Goal: Check status: Check status

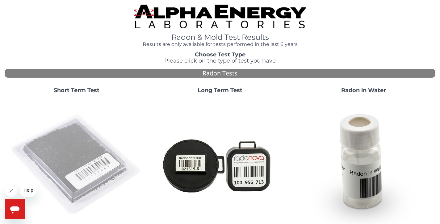
click at [69, 149] on img at bounding box center [76, 165] width 133 height 133
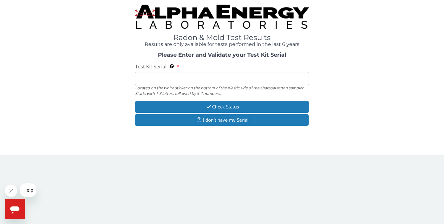
click at [144, 77] on input "Test Kit Serial Located on the white sticker on the bottom of the plastic side …" at bounding box center [222, 78] width 174 height 13
type input "EA108518"
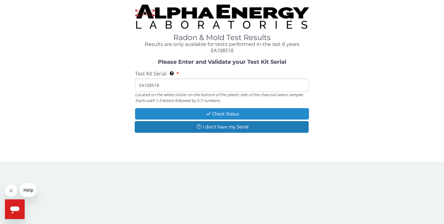
click at [223, 115] on button "Check Status" at bounding box center [222, 113] width 174 height 11
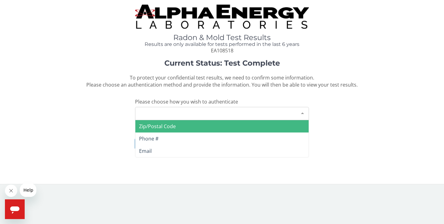
click at [206, 116] on div "Please make a selection" at bounding box center [222, 113] width 174 height 13
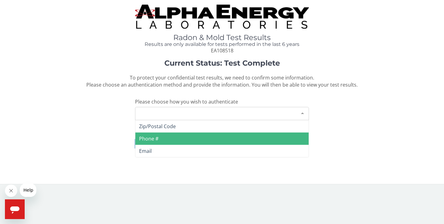
click at [174, 137] on span "Phone #" at bounding box center [221, 139] width 173 height 12
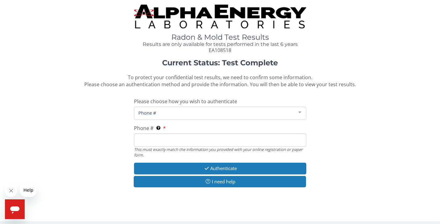
click at [173, 139] on input "Phone # This must exactly match the information you provided with your online r…" at bounding box center [220, 140] width 172 height 13
type input "[PHONE_NUMBER]"
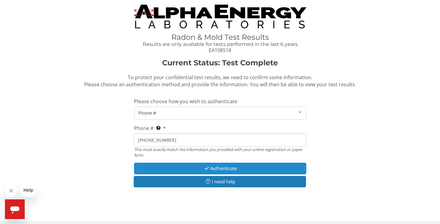
click at [209, 168] on button "Authenticate" at bounding box center [220, 168] width 172 height 11
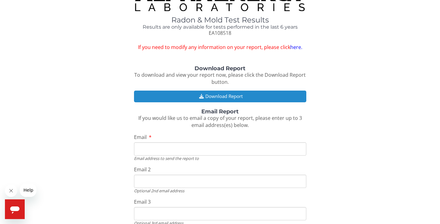
scroll to position [20, 0]
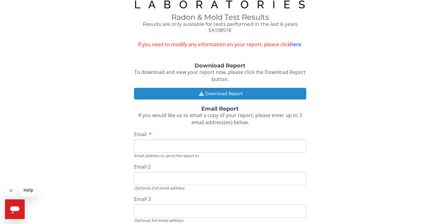
click at [231, 96] on button "Download Report" at bounding box center [220, 93] width 172 height 11
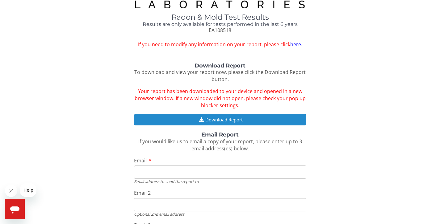
scroll to position [93, 0]
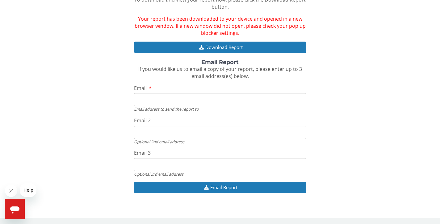
click at [15, 208] on icon "Open messaging window" at bounding box center [14, 210] width 9 height 7
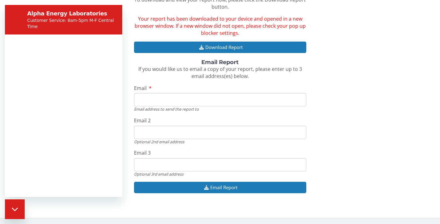
scroll to position [0, 0]
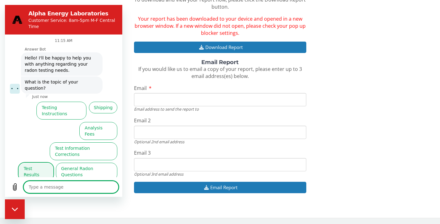
click at [42, 163] on button "Test Results" at bounding box center [36, 172] width 35 height 18
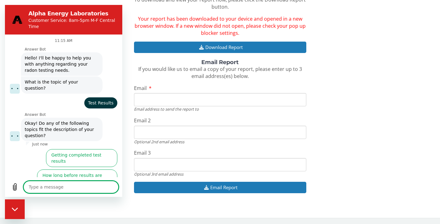
scroll to position [22, 0]
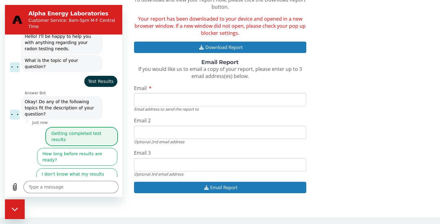
click at [86, 128] on button "Getting completed test results" at bounding box center [81, 137] width 71 height 18
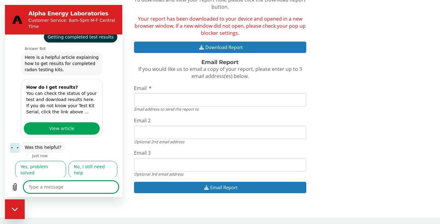
scroll to position [119, 0]
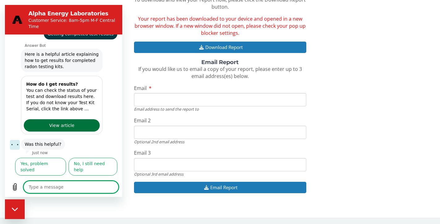
click at [56, 122] on span "View article" at bounding box center [61, 125] width 25 height 7
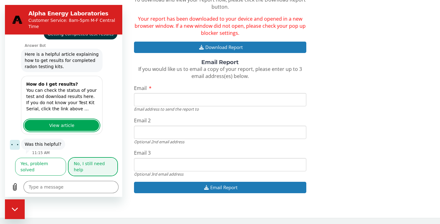
click at [89, 173] on button "No, I still need help" at bounding box center [93, 167] width 49 height 18
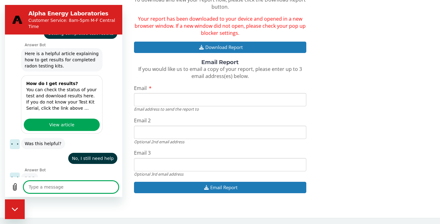
scroll to position [117, 0]
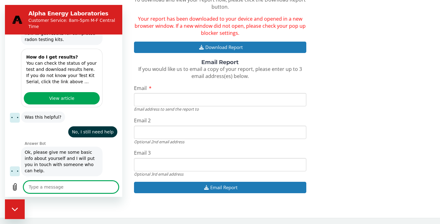
type textarea "x"
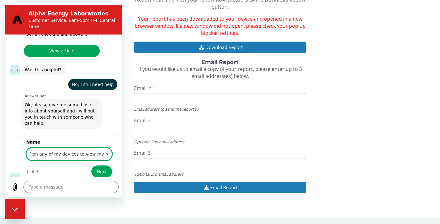
scroll to position [0, 63]
type input "I am unable to open the PDF on any of my devices to view my results"
click at [98, 168] on span "Next" at bounding box center [102, 171] width 10 height 7
type textarea "x"
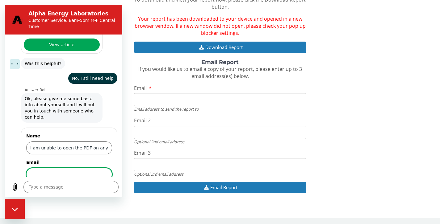
scroll to position [218, 0]
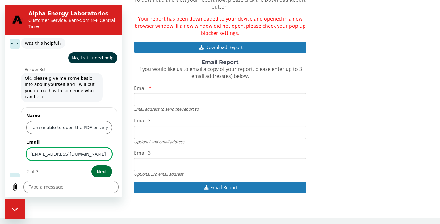
type input "[EMAIL_ADDRESS][DOMAIN_NAME]"
click at [97, 168] on span "Next" at bounding box center [102, 171] width 10 height 7
type textarea "x"
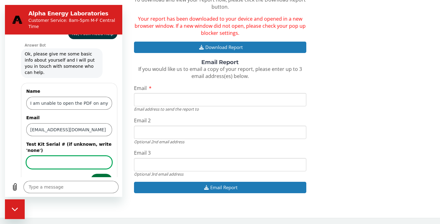
scroll to position [251, 0]
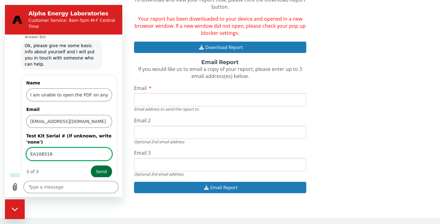
type input "EA108518"
click at [99, 168] on span "Send" at bounding box center [101, 171] width 11 height 7
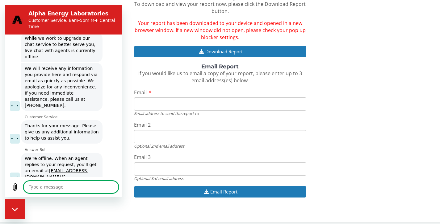
scroll to position [0, 0]
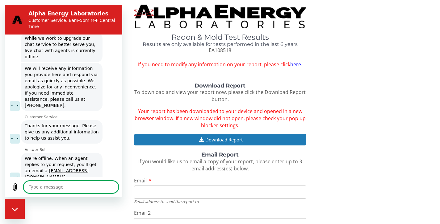
type textarea "x"
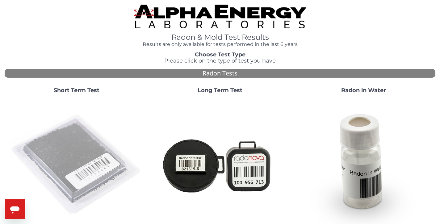
click at [60, 153] on img at bounding box center [76, 165] width 133 height 133
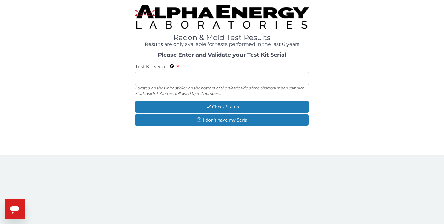
click at [142, 81] on input "Test Kit Serial Located on the white sticker on the bottom of the plastic side …" at bounding box center [222, 78] width 174 height 13
type input "EA108518"
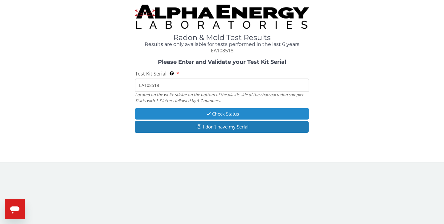
click at [211, 112] on button "Check Status" at bounding box center [222, 113] width 174 height 11
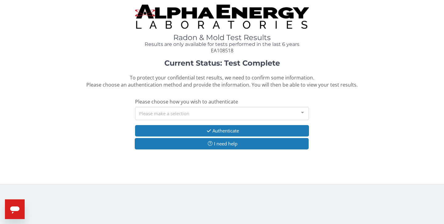
click at [176, 112] on div "Please make a selection" at bounding box center [222, 113] width 174 height 13
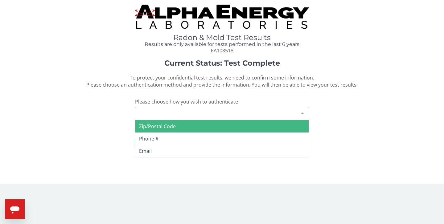
click at [161, 130] on span "Zip/Postal Code" at bounding box center [221, 126] width 173 height 12
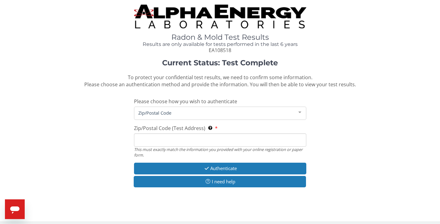
click at [162, 137] on input "Zip/Postal Code (Test Address) This must exactly match the information you prov…" at bounding box center [220, 140] width 172 height 13
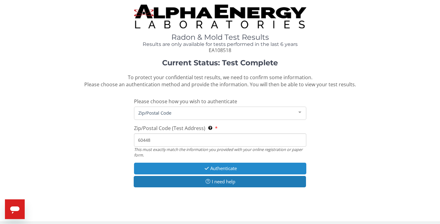
type input "60448"
click at [213, 170] on button "Authenticate" at bounding box center [220, 168] width 172 height 11
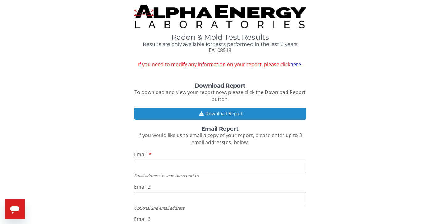
click at [223, 111] on button "Download Report" at bounding box center [220, 113] width 172 height 11
